Goal: Transaction & Acquisition: Purchase product/service

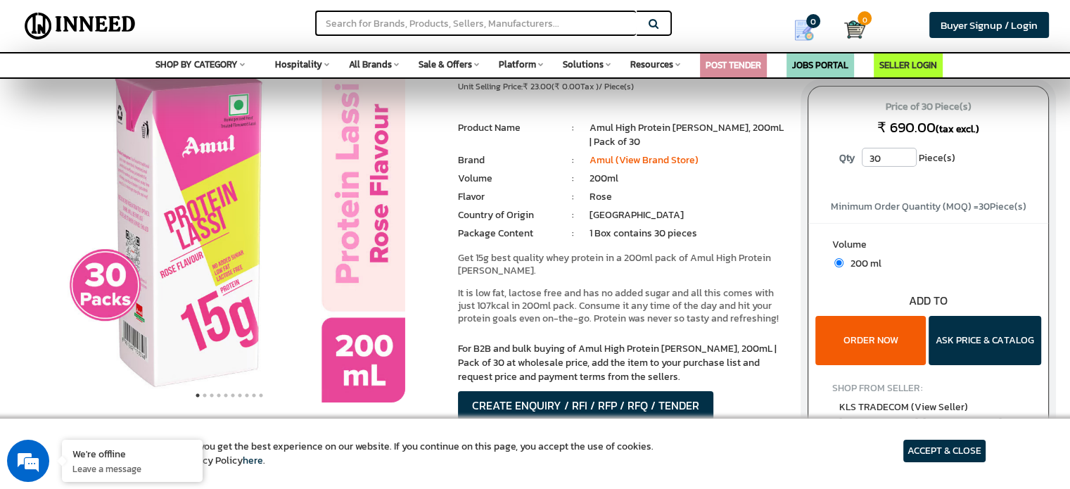
click at [886, 163] on input "30" at bounding box center [889, 157] width 55 height 19
type input "3"
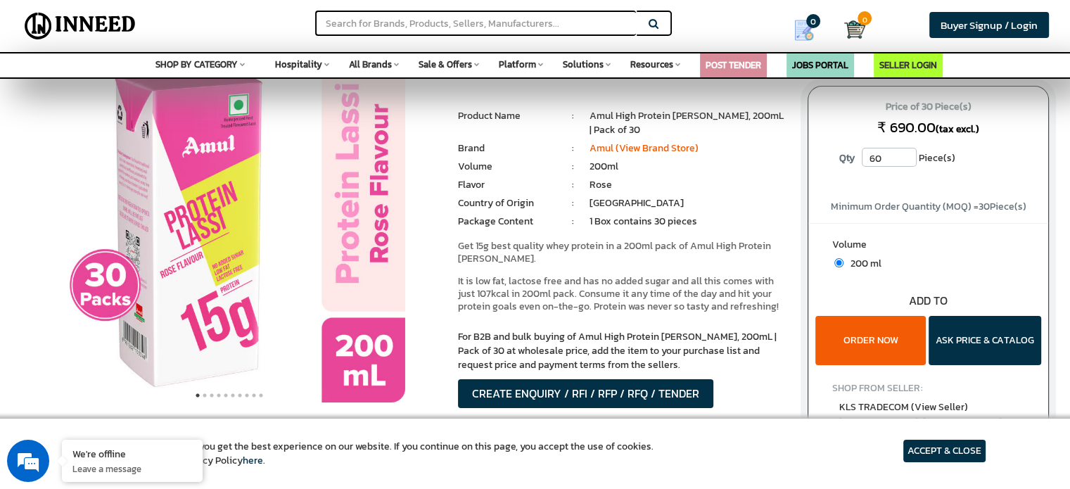
type input "60"
click at [851, 343] on button "ORDER NOW" at bounding box center [870, 340] width 110 height 49
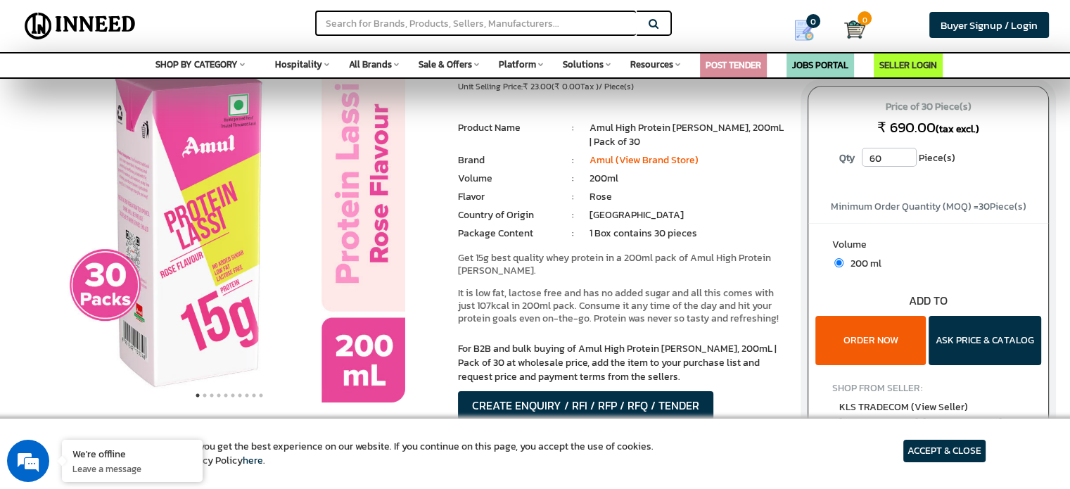
click at [561, 192] on li ":" at bounding box center [573, 197] width 33 height 14
